Goal: Task Accomplishment & Management: Use online tool/utility

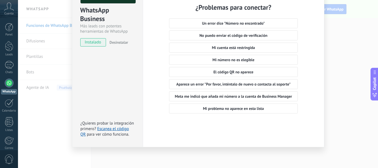
click at [353, 28] on div "WhatsApp Business Más leads con potentes herramientas de WhatsApp instalado Des…" at bounding box center [198, 84] width 360 height 168
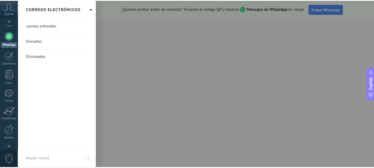
scroll to position [62, 0]
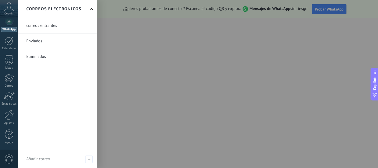
click at [10, 119] on div at bounding box center [8, 115] width 9 height 10
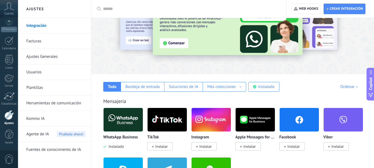
scroll to position [28, 0]
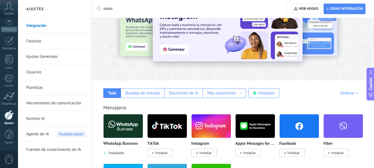
click at [231, 92] on div "Más colecciones" at bounding box center [221, 93] width 29 height 5
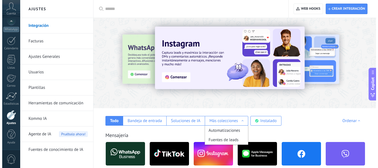
scroll to position [55, 0]
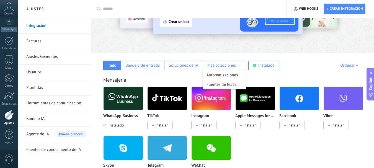
click at [128, 99] on img at bounding box center [123, 98] width 39 height 27
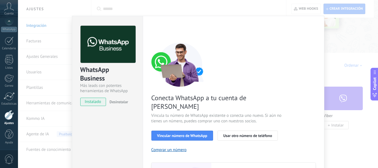
scroll to position [0, 0]
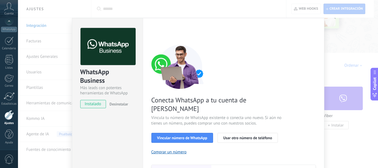
click at [189, 136] on span "Vincular número de WhatsApp" at bounding box center [182, 138] width 50 height 4
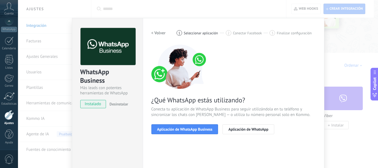
click at [193, 129] on span "Aplicación de WhatsApp Business" at bounding box center [184, 129] width 55 height 4
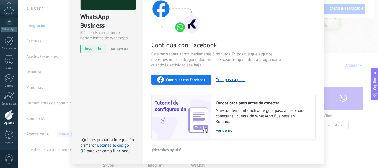
scroll to position [55, 0]
click at [183, 78] on span "Continuar con Facebook" at bounding box center [186, 80] width 40 height 4
